Goal: Information Seeking & Learning: Compare options

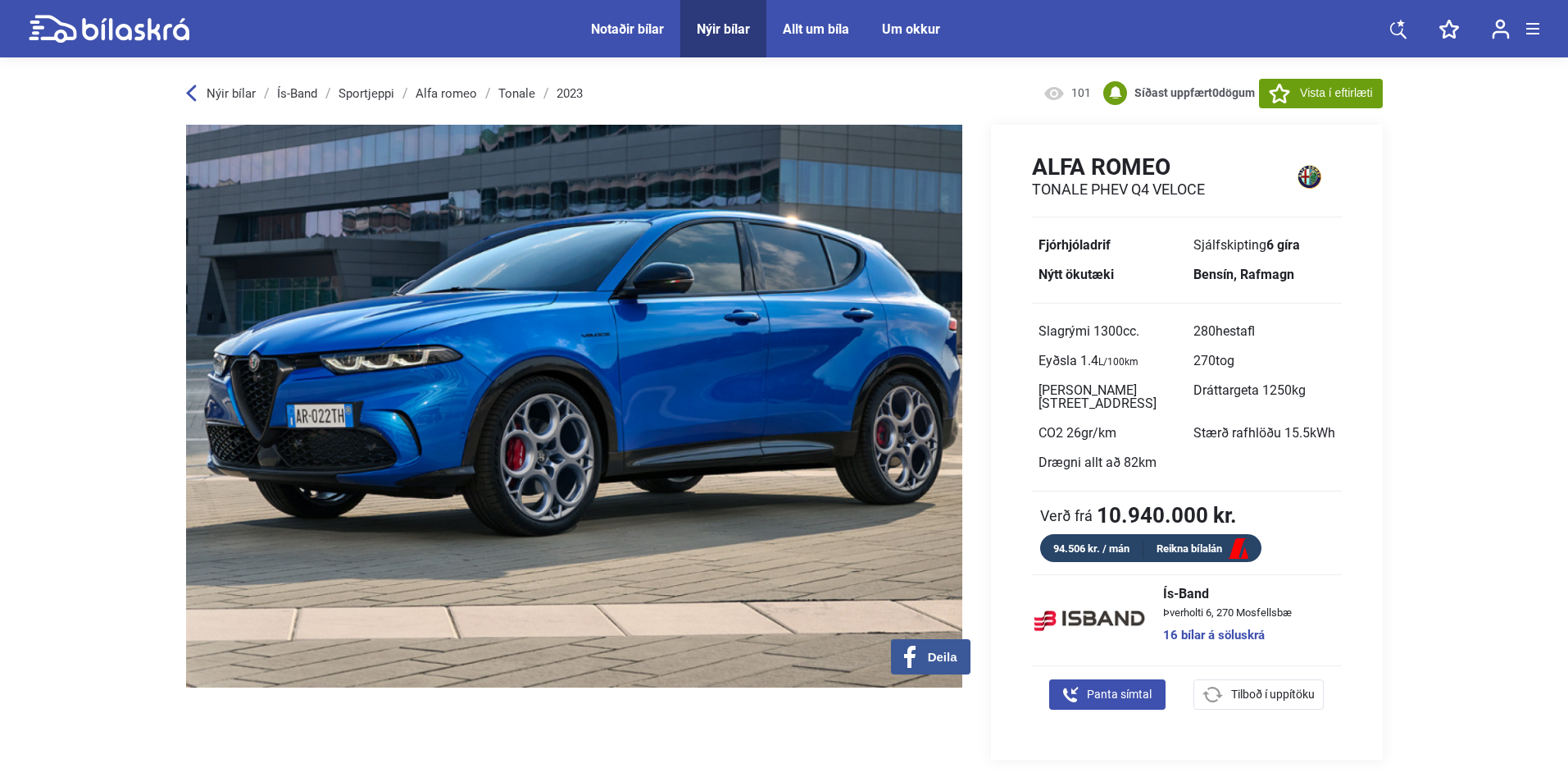
click at [736, 23] on div "Nýir bílar" at bounding box center [723, 29] width 53 height 16
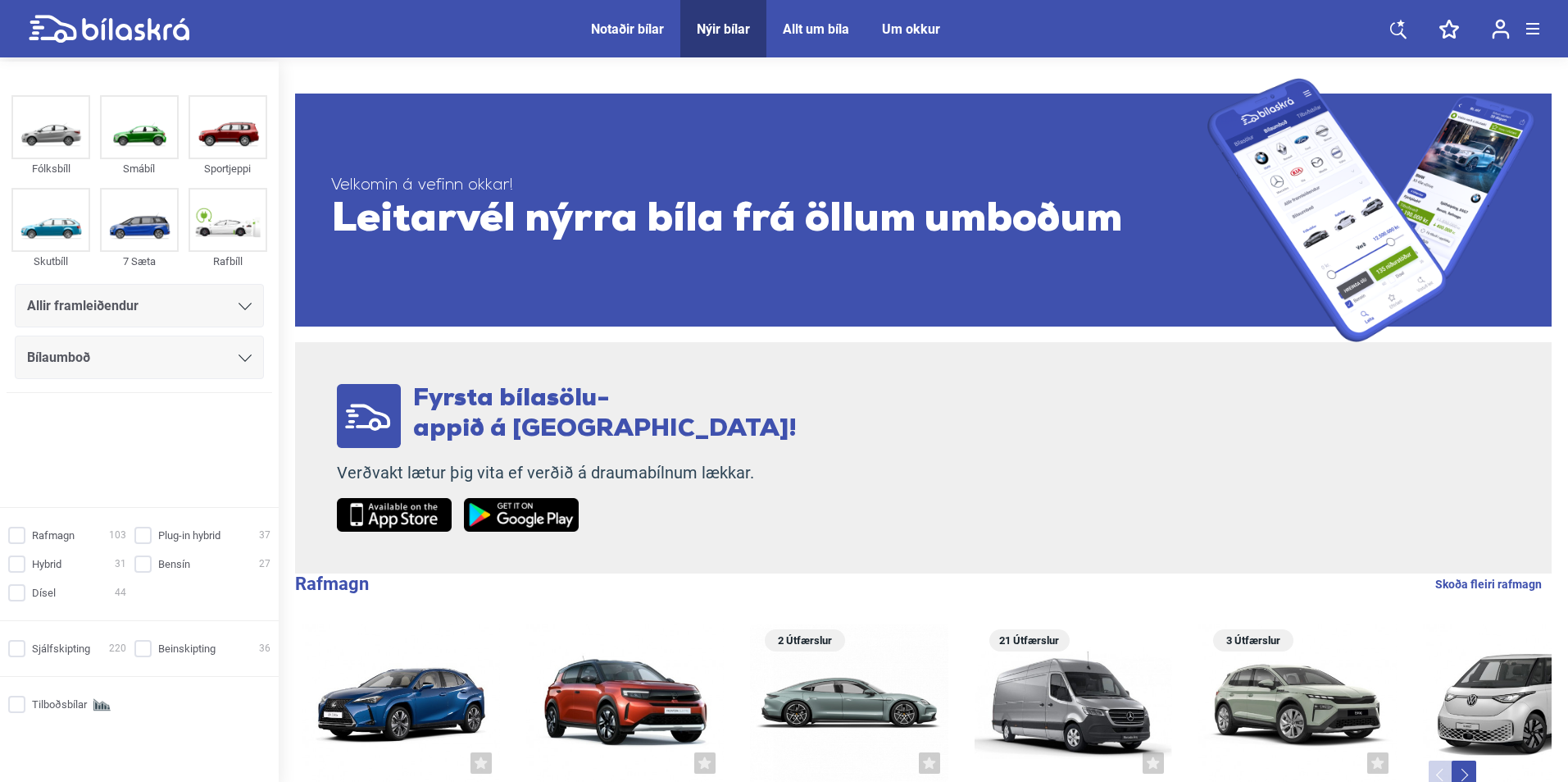
click at [81, 297] on span "Allir framleiðendur" at bounding box center [82, 306] width 111 height 23
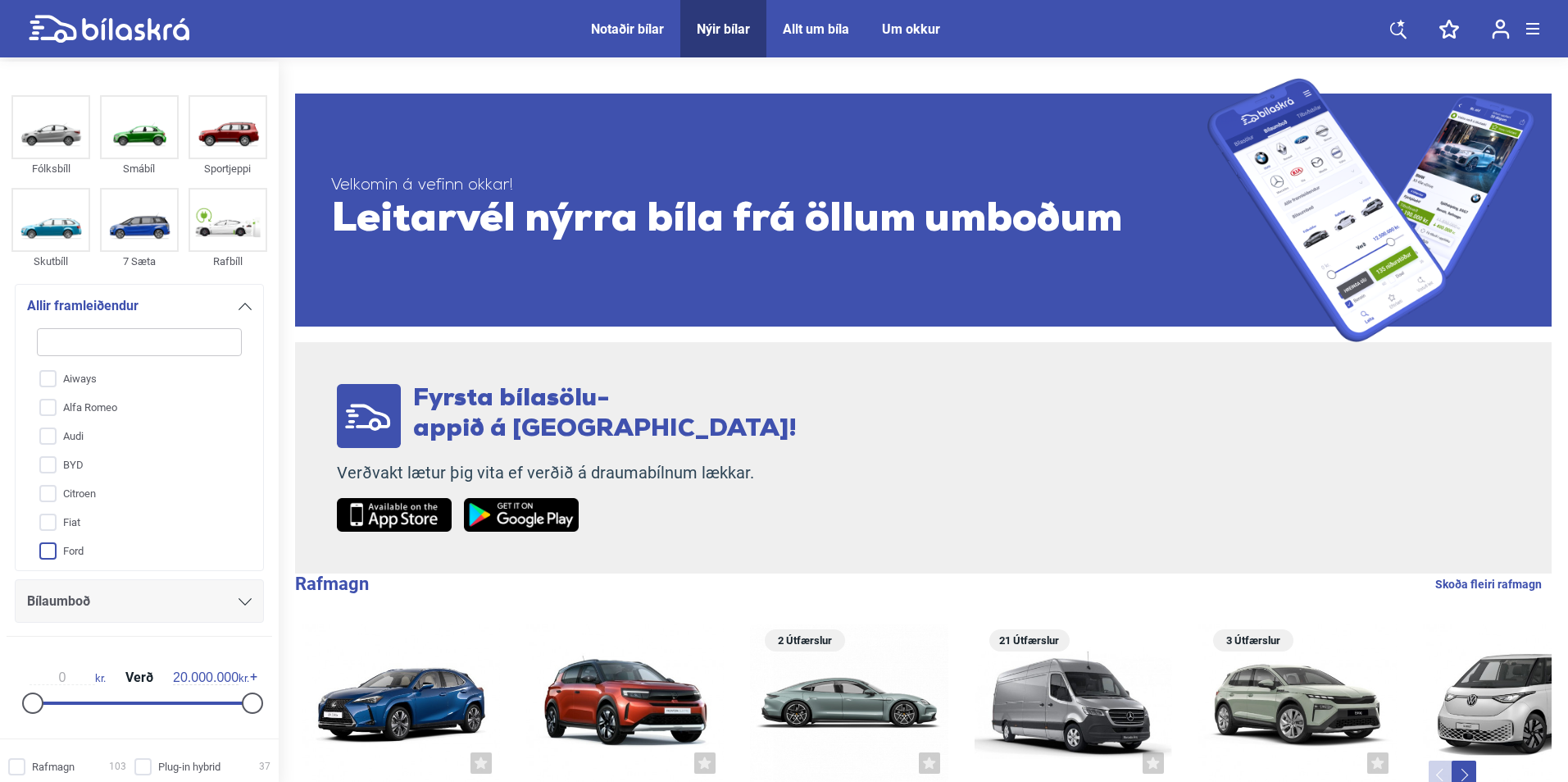
scroll to position [246, 0]
click at [74, 413] on input "Kia" at bounding box center [128, 420] width 206 height 29
checkbox input "true"
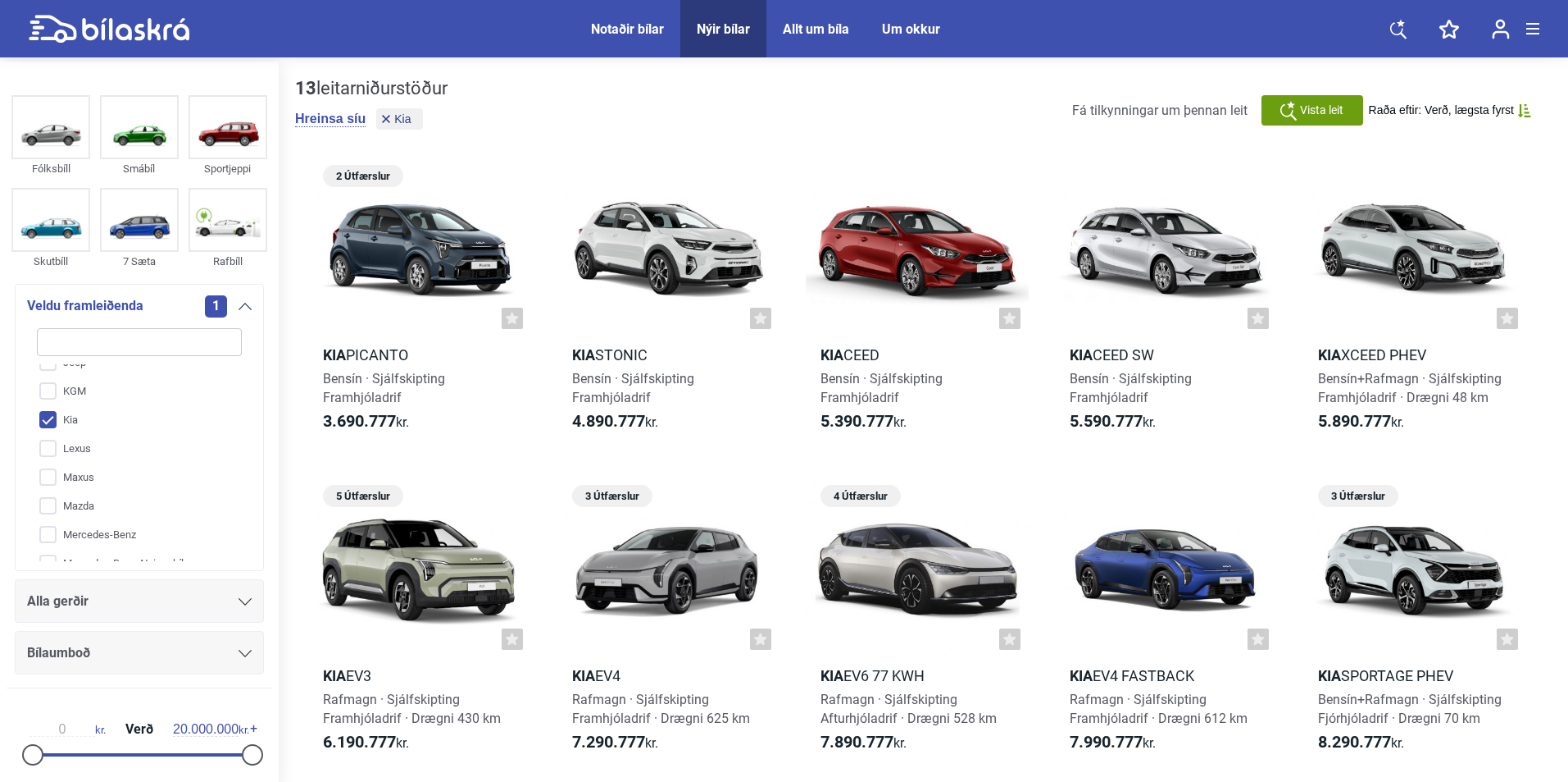
click at [80, 607] on span "Alla gerðir" at bounding box center [58, 601] width 62 height 23
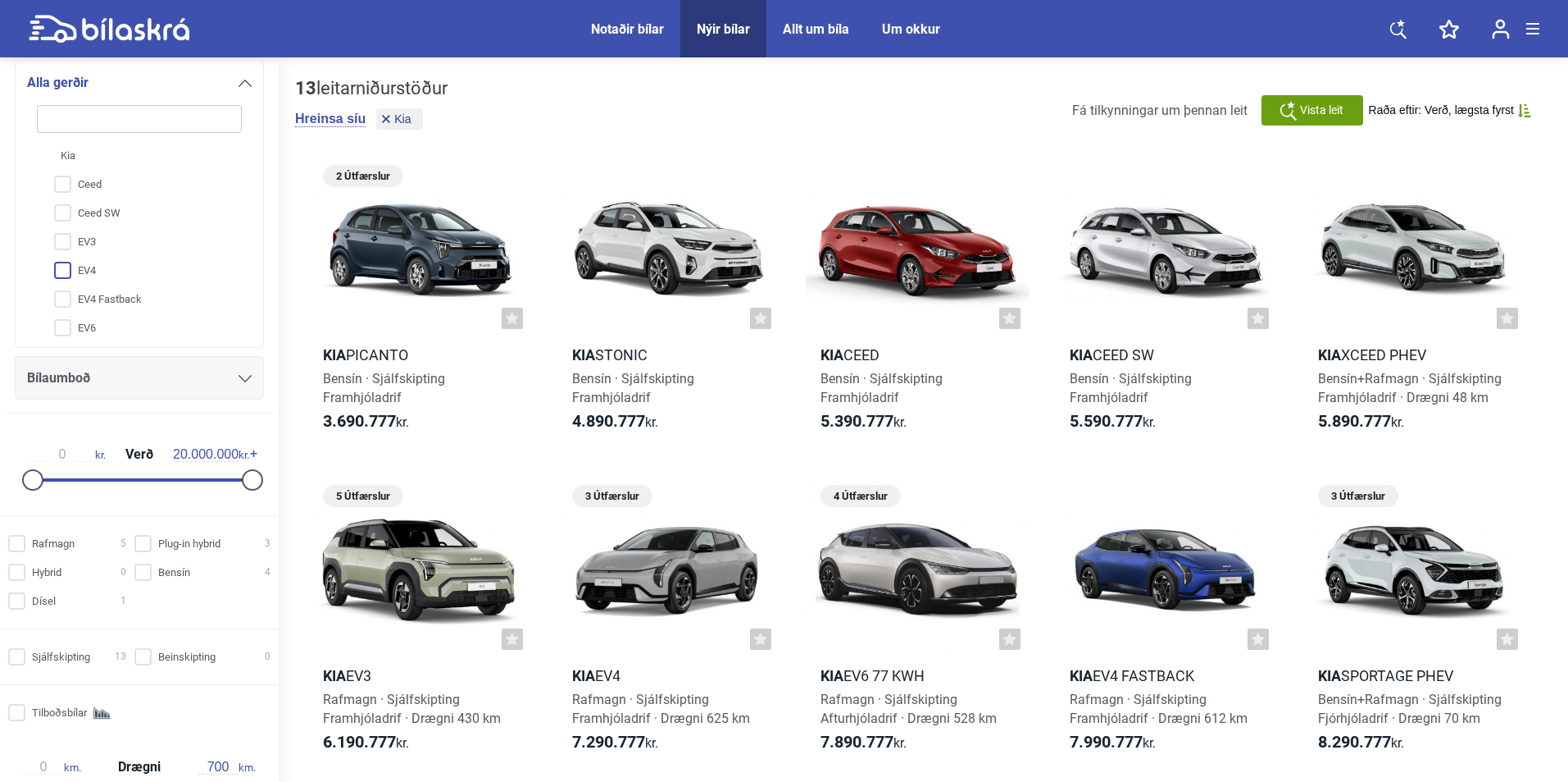
click at [133, 278] on input "EV4" at bounding box center [128, 271] width 206 height 29
checkbox input "true"
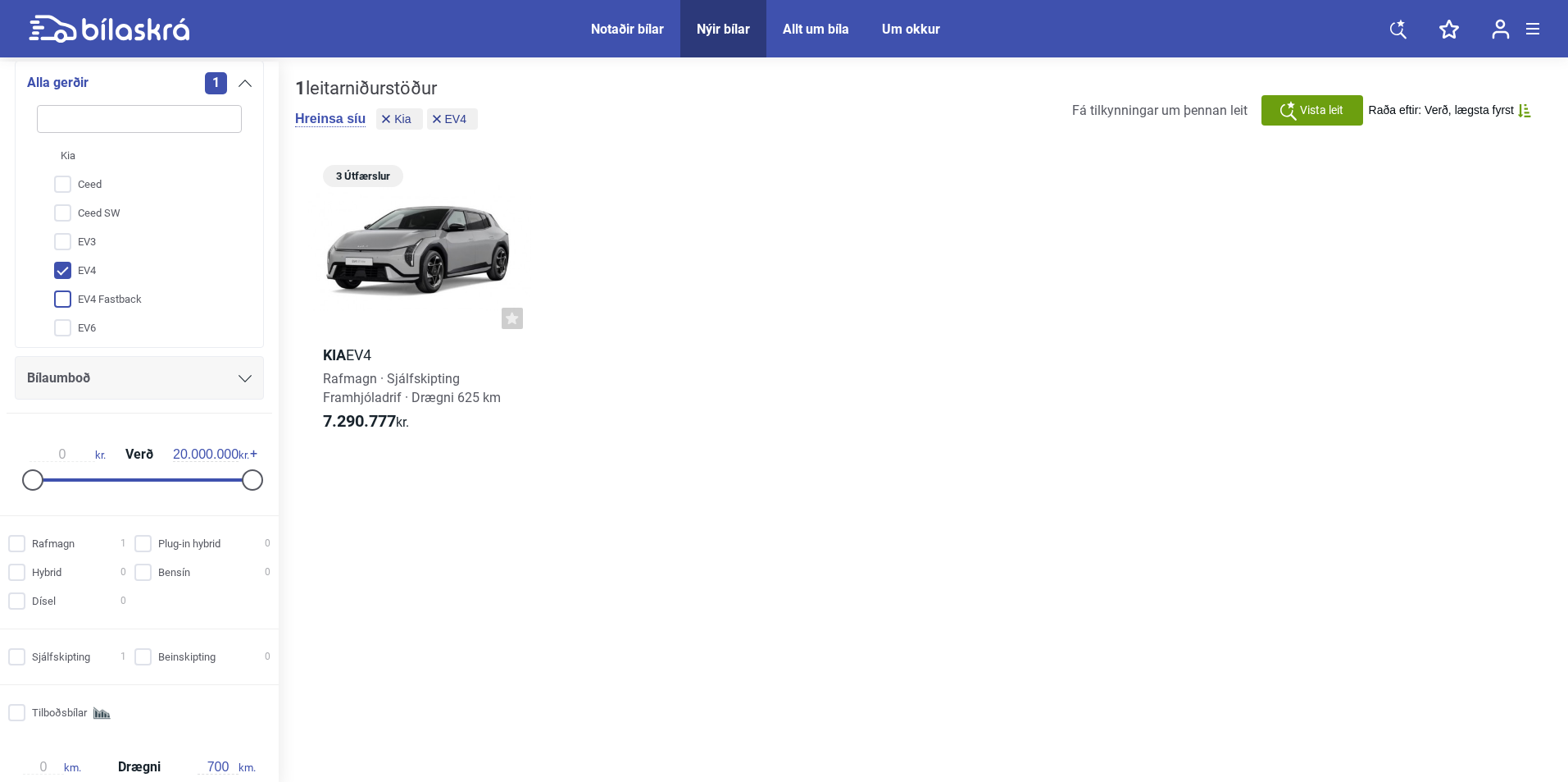
click at [144, 306] on input "EV4 Fastback" at bounding box center [128, 299] width 206 height 29
checkbox input "true"
